Goal: Transaction & Acquisition: Download file/media

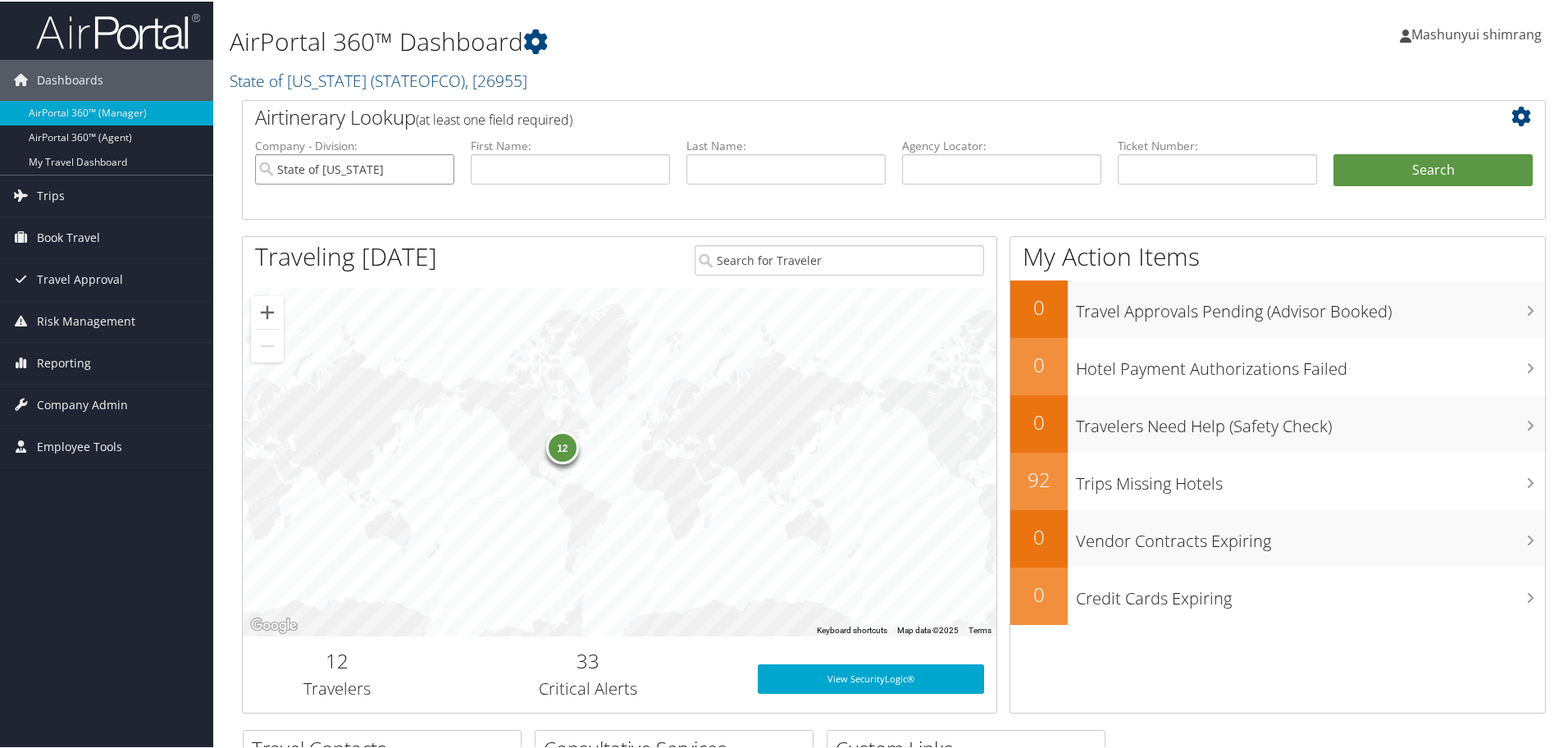
click at [437, 167] on input "State of [US_STATE]" at bounding box center [355, 168] width 199 height 30
click at [950, 174] on input "text" at bounding box center [1001, 168] width 199 height 30
paste input "CYXFJS"
type input "CYXFJS"
click at [1451, 157] on button "Search" at bounding box center [1432, 169] width 199 height 33
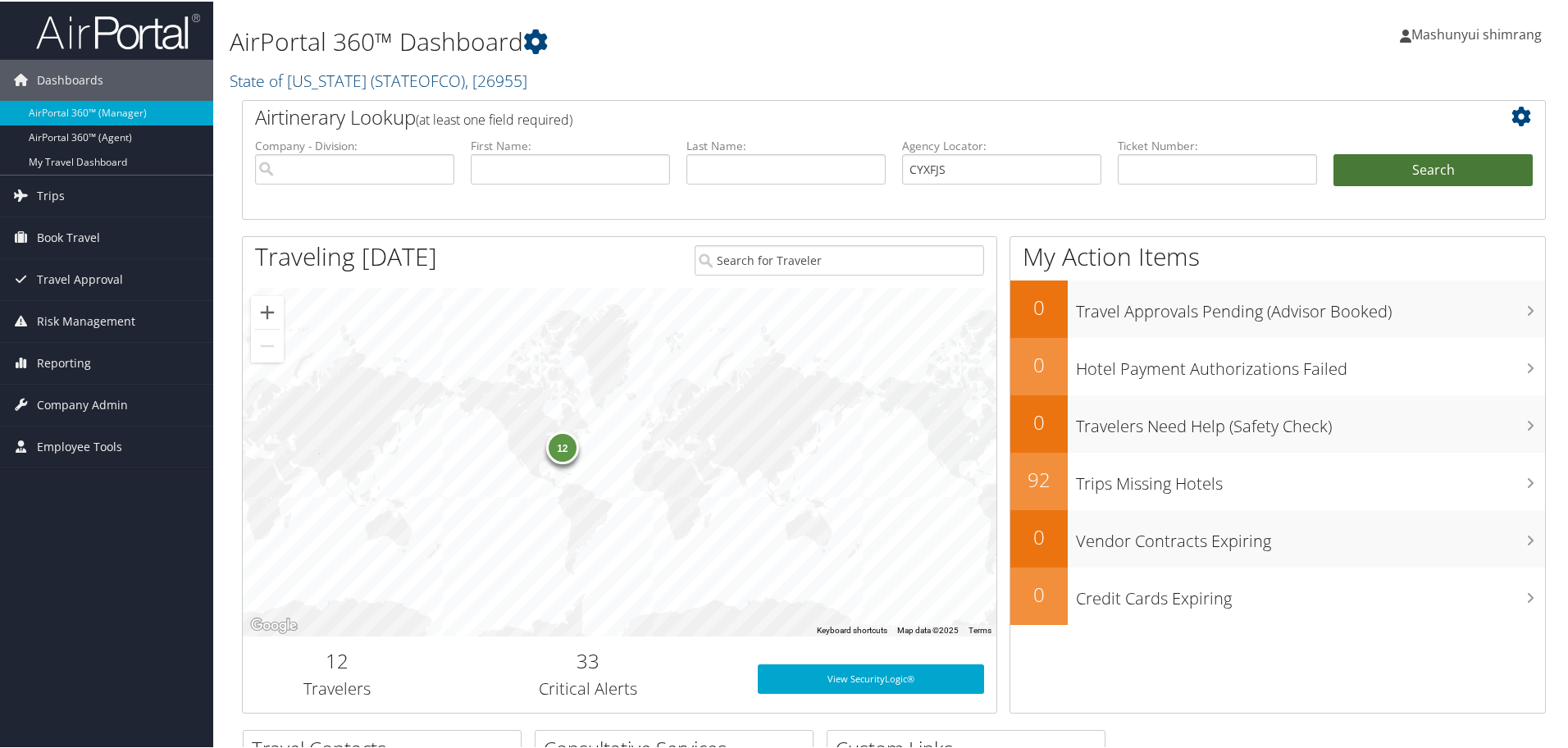
click at [1447, 169] on button "Search" at bounding box center [1432, 169] width 199 height 33
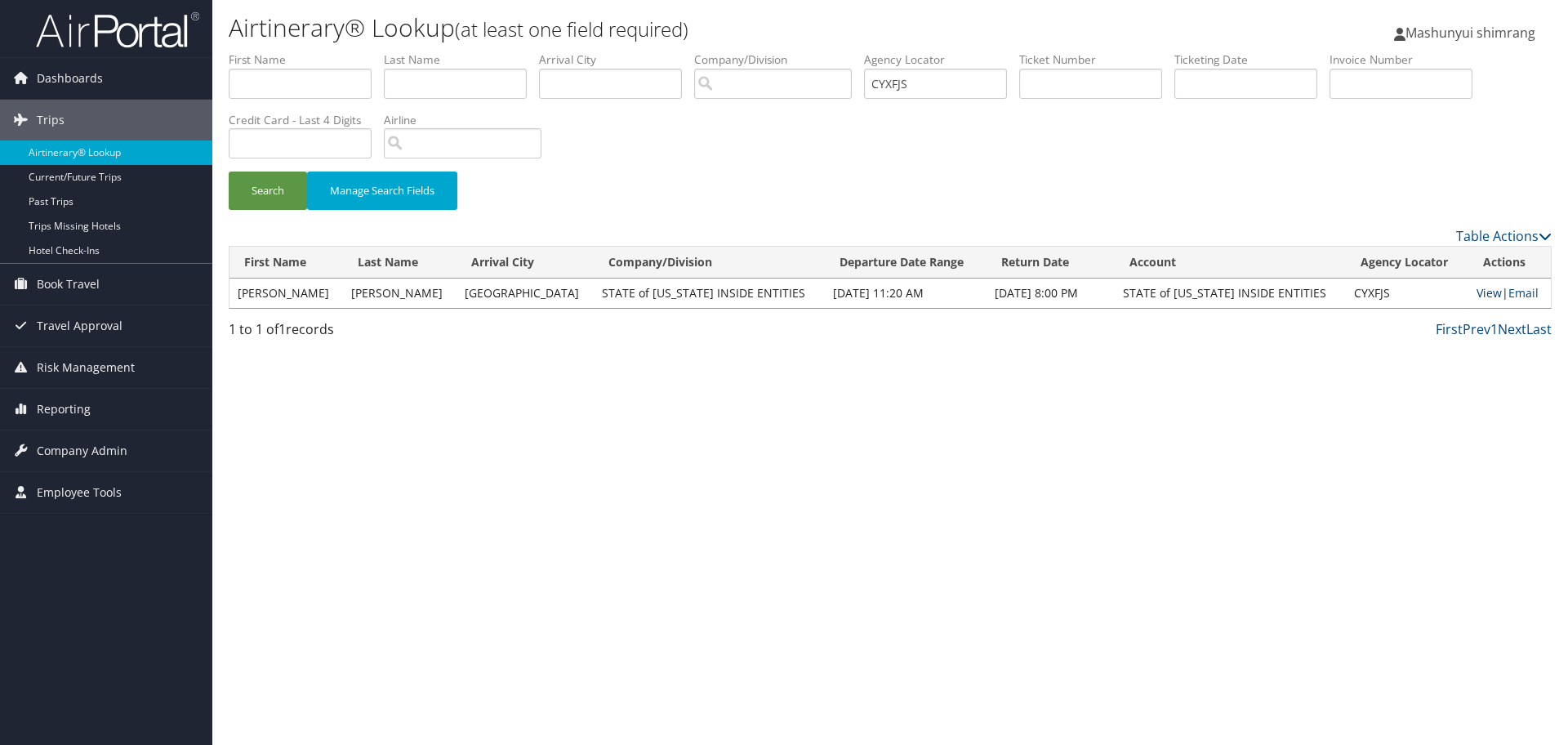
click at [1479, 292] on link "View" at bounding box center [1489, 293] width 25 height 16
drag, startPoint x: 938, startPoint y: 86, endPoint x: 823, endPoint y: 75, distance: 115.5
click at [823, 52] on ul "First Name Last Name Departure City Arrival City Company/Division Airport/City …" at bounding box center [890, 52] width 1324 height 0
paste input "DBD57P"
type input "DBD57P"
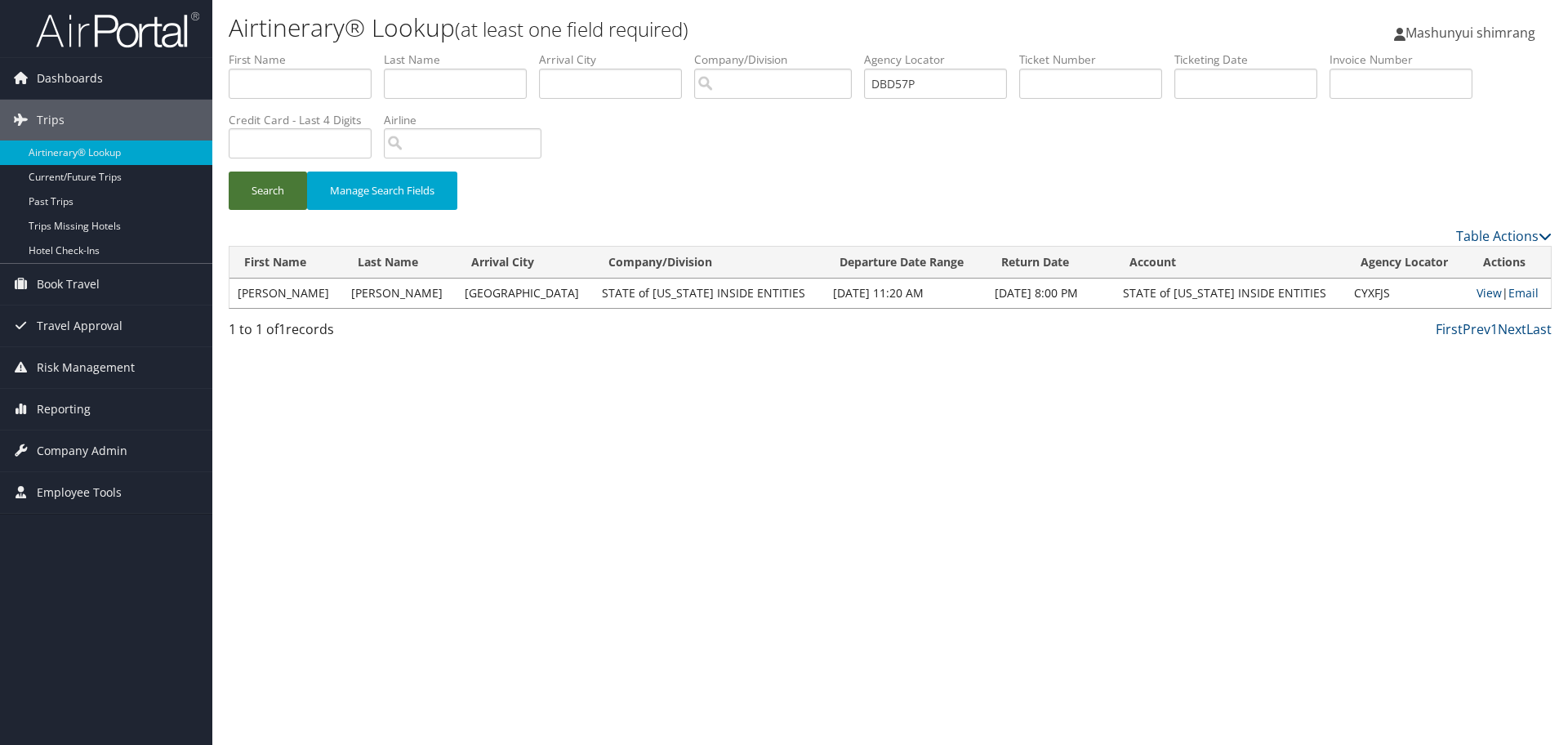
click at [275, 190] on button "Search" at bounding box center [267, 191] width 78 height 39
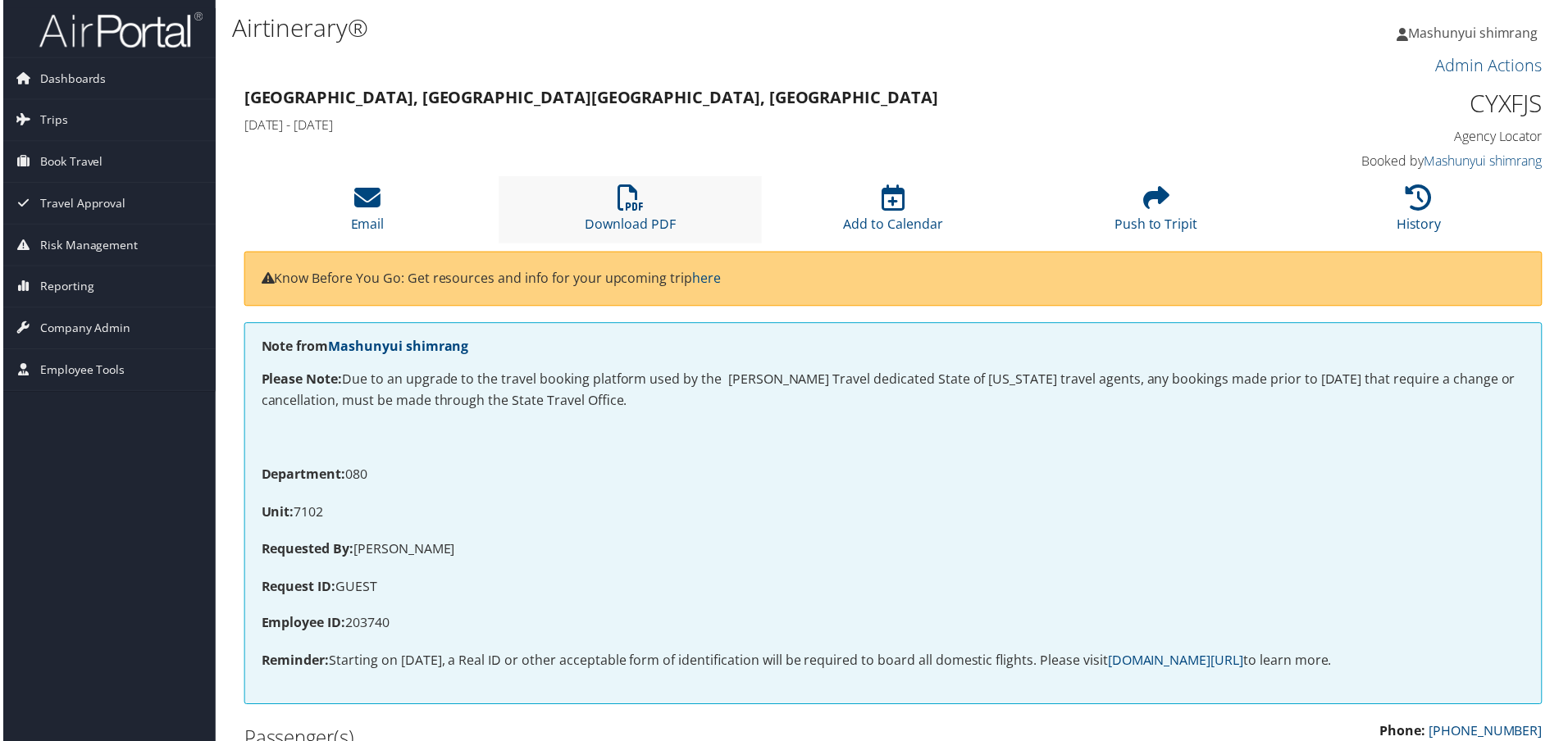
click at [646, 208] on li "Download PDF" at bounding box center [629, 210] width 264 height 67
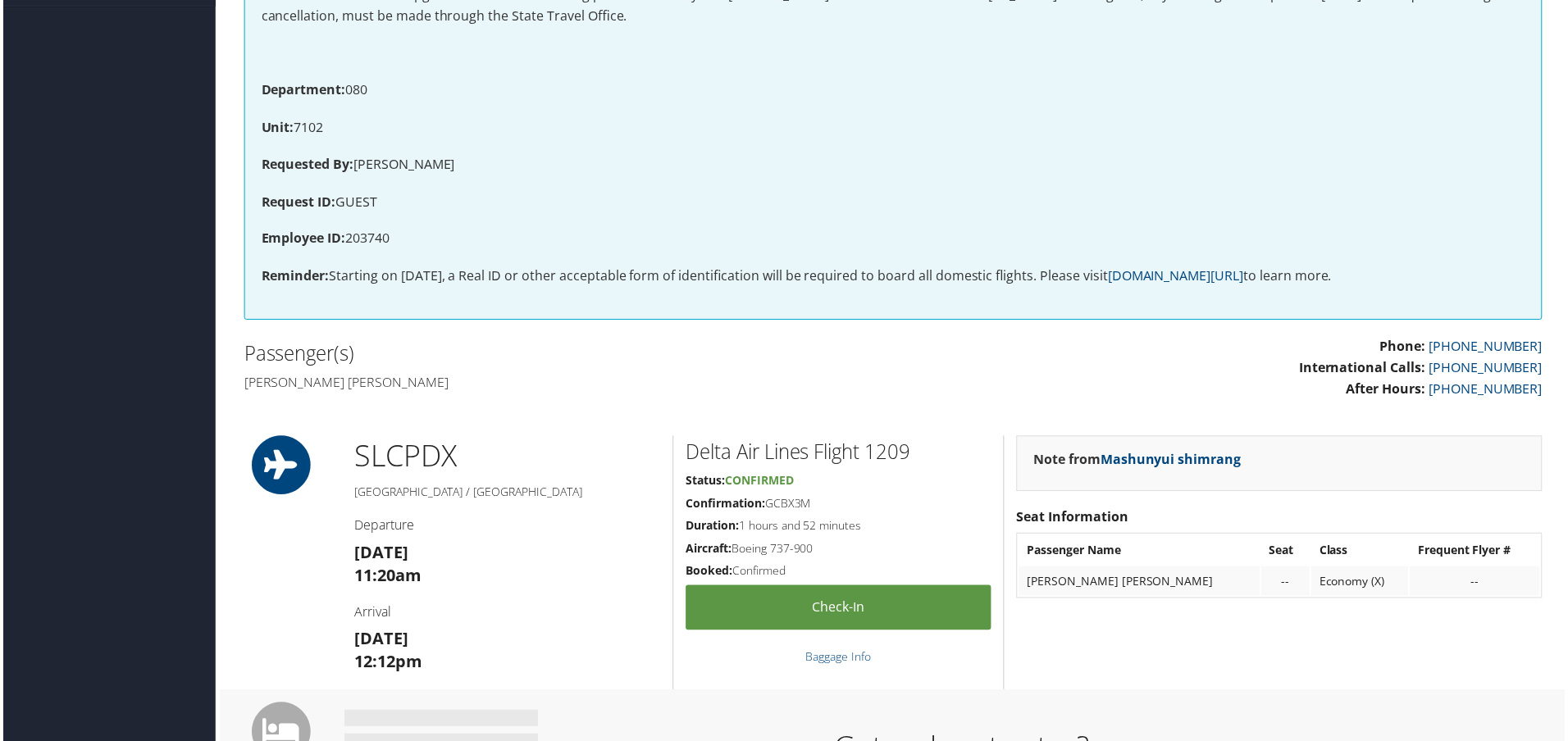
scroll to position [513, 0]
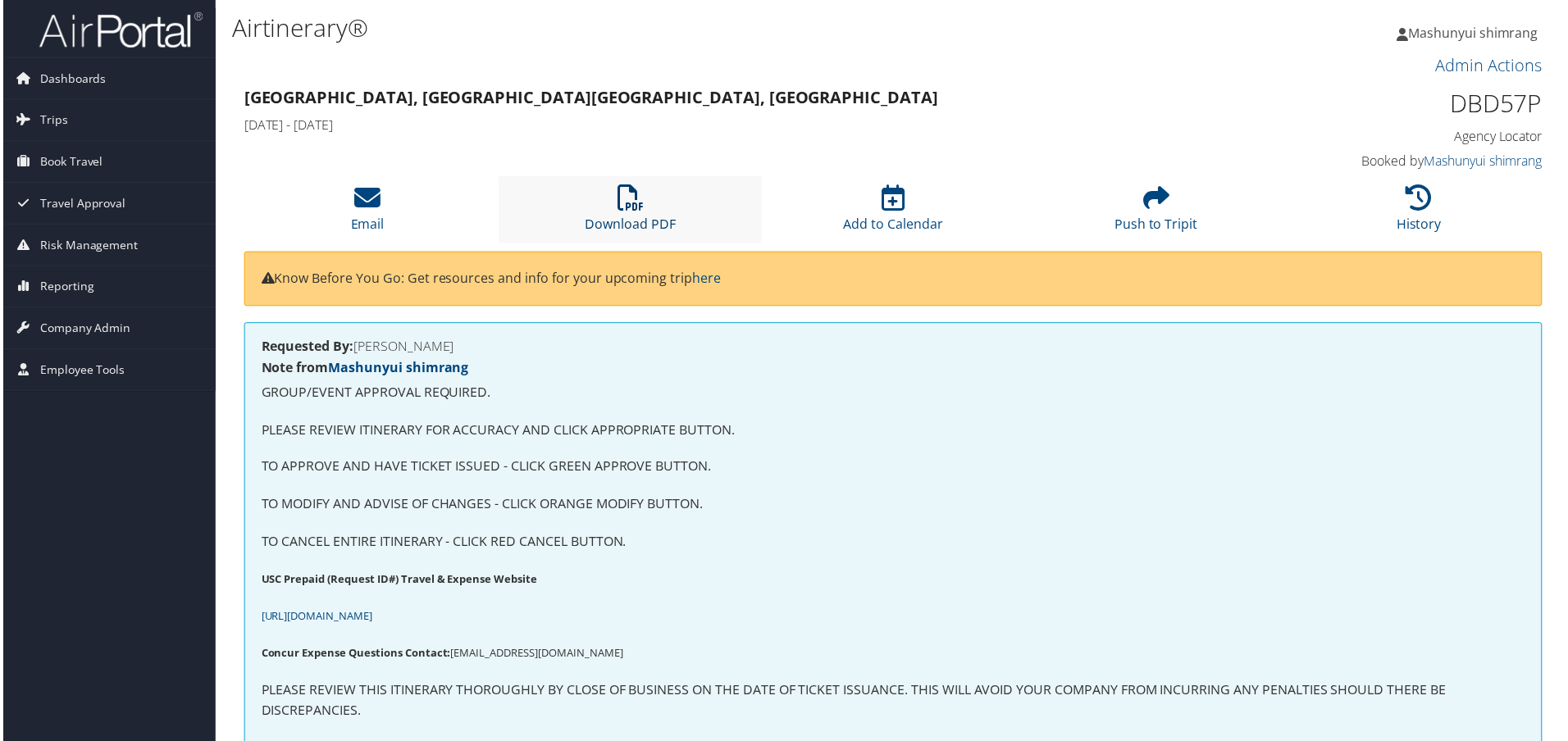
click at [615, 225] on link "Download PDF" at bounding box center [629, 213] width 91 height 39
